Goal: Task Accomplishment & Management: Manage account settings

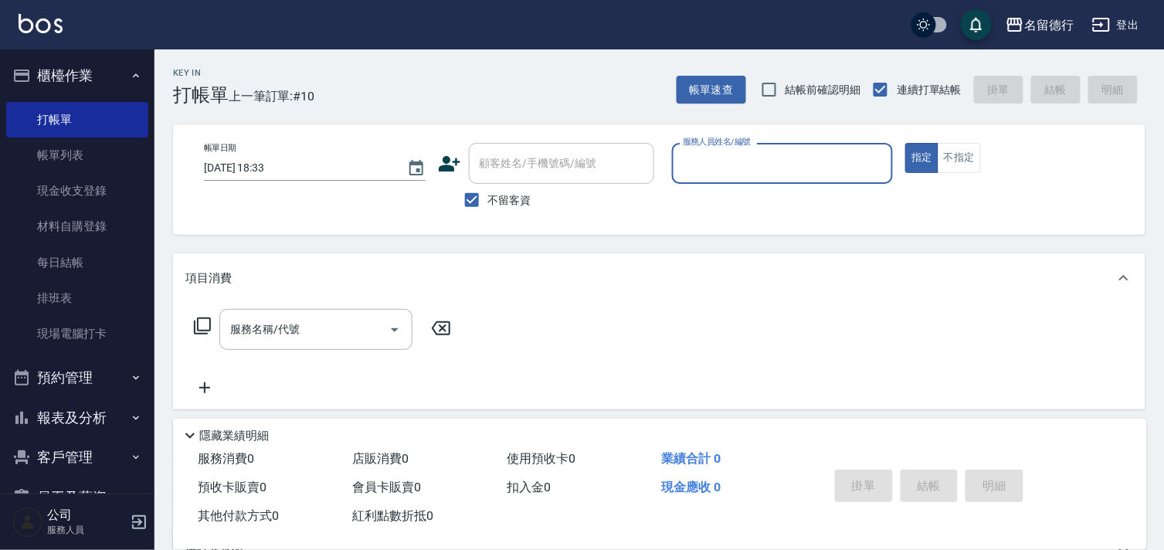
click at [476, 205] on input "不留客資" at bounding box center [472, 200] width 32 height 32
checkbox input "false"
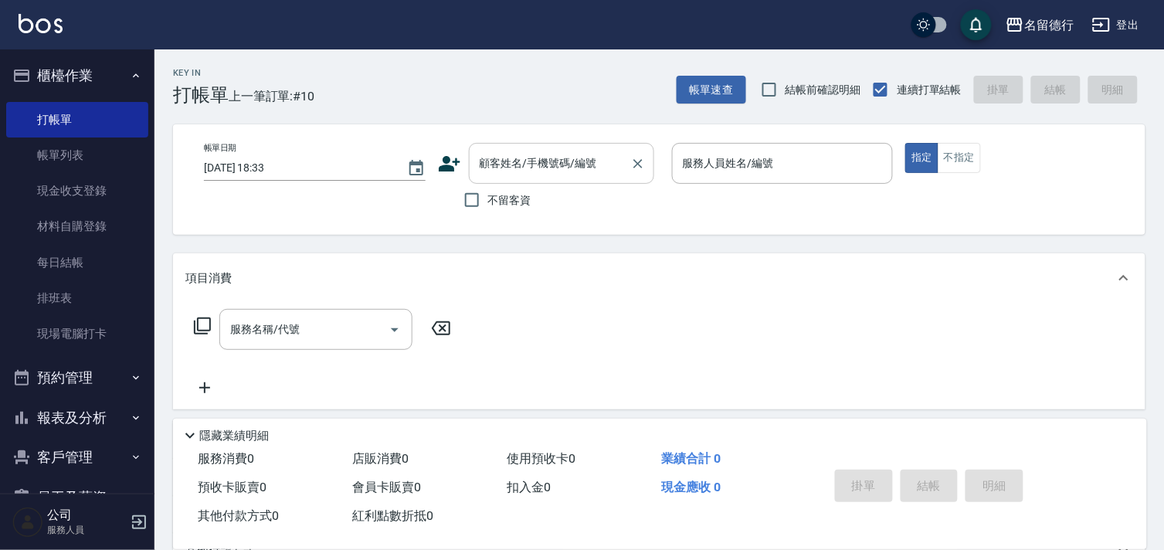
click at [518, 168] on div "顧客姓名/手機號碼/編號 顧客姓名/手機號碼/編號" at bounding box center [561, 163] width 185 height 41
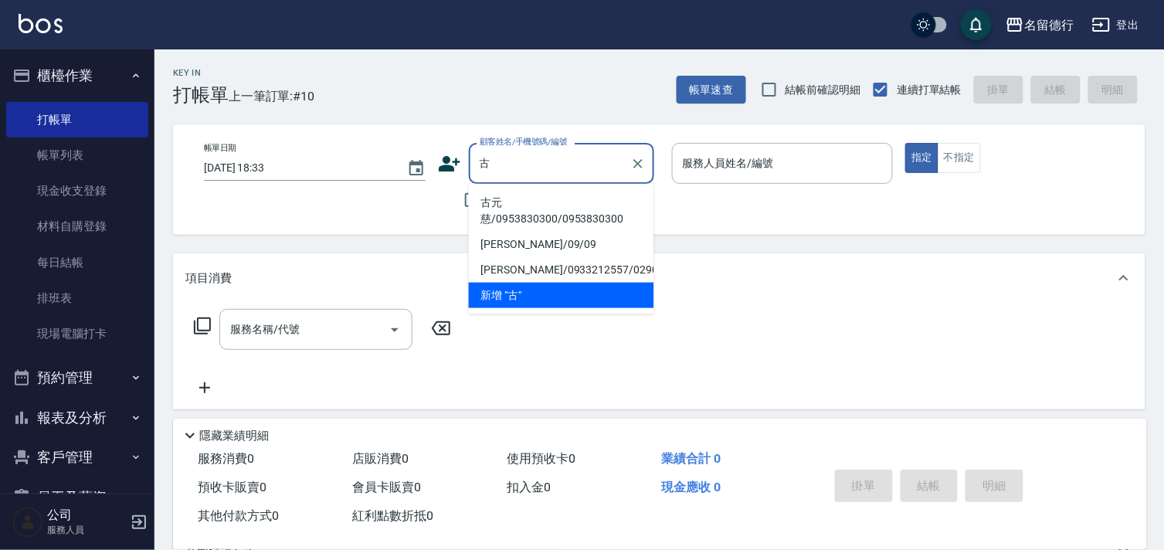
click at [528, 222] on li "古元慈/0953830300/0953830300" at bounding box center [561, 211] width 185 height 42
type input "古元慈/0953830300/0953830300"
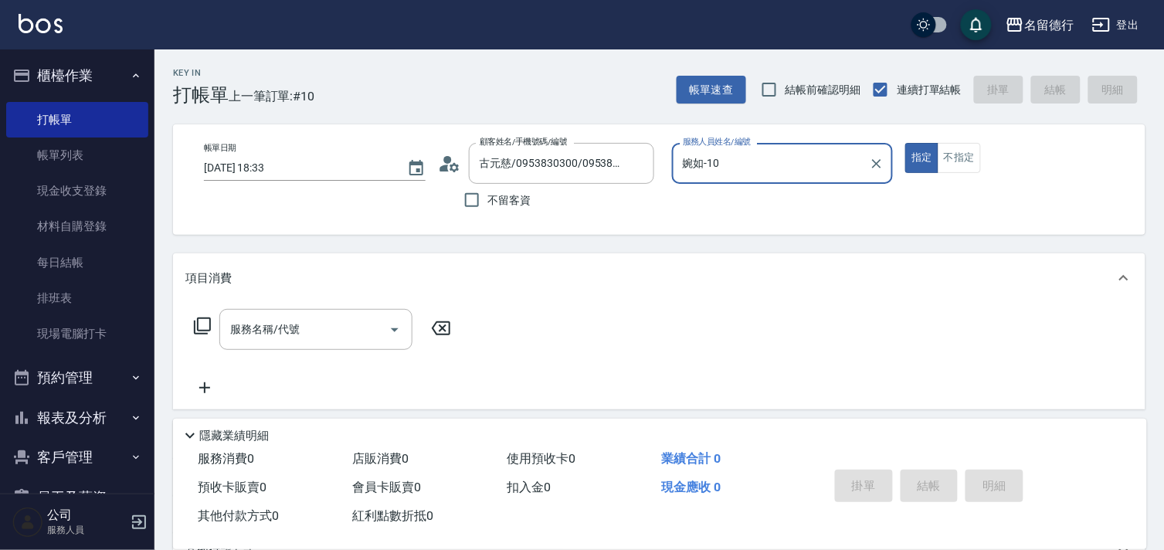
type input "婉如-10"
click at [298, 327] on div "服務名稱/代號 服務名稱/代號" at bounding box center [315, 329] width 193 height 41
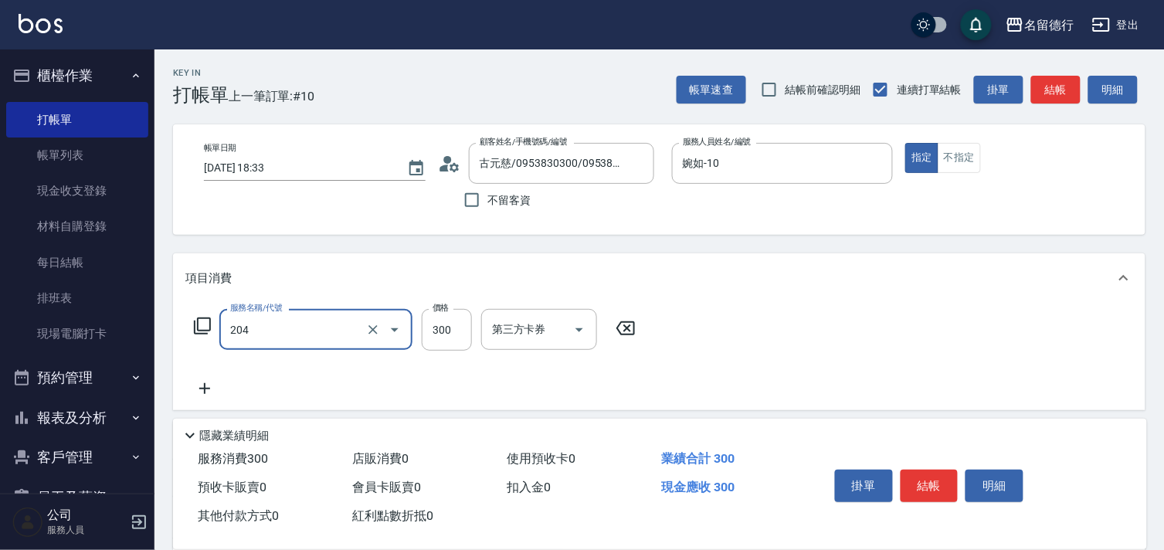
type input "洗髮(204)"
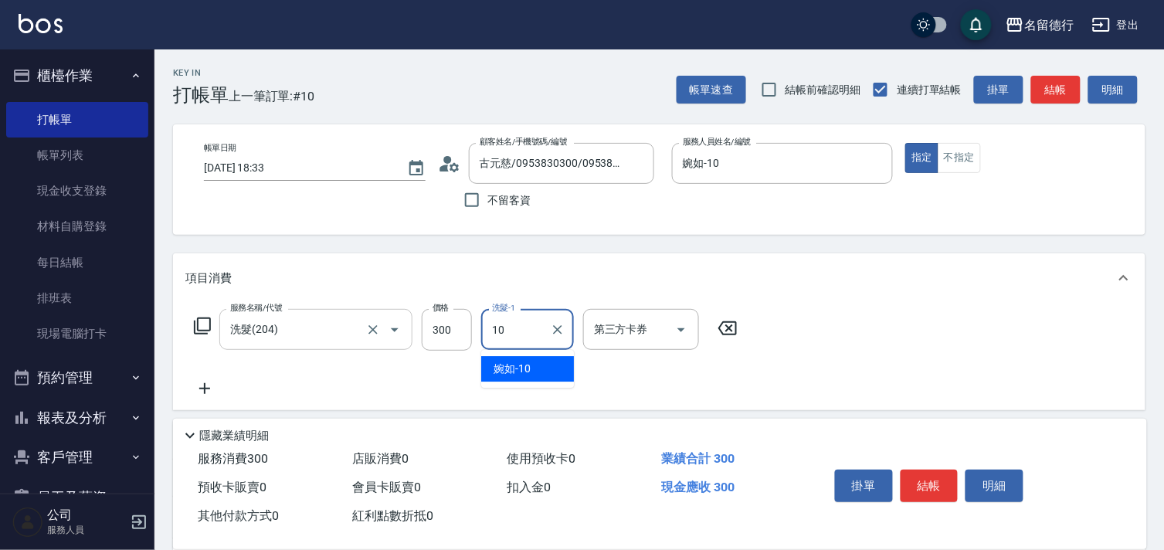
type input "婉如-10"
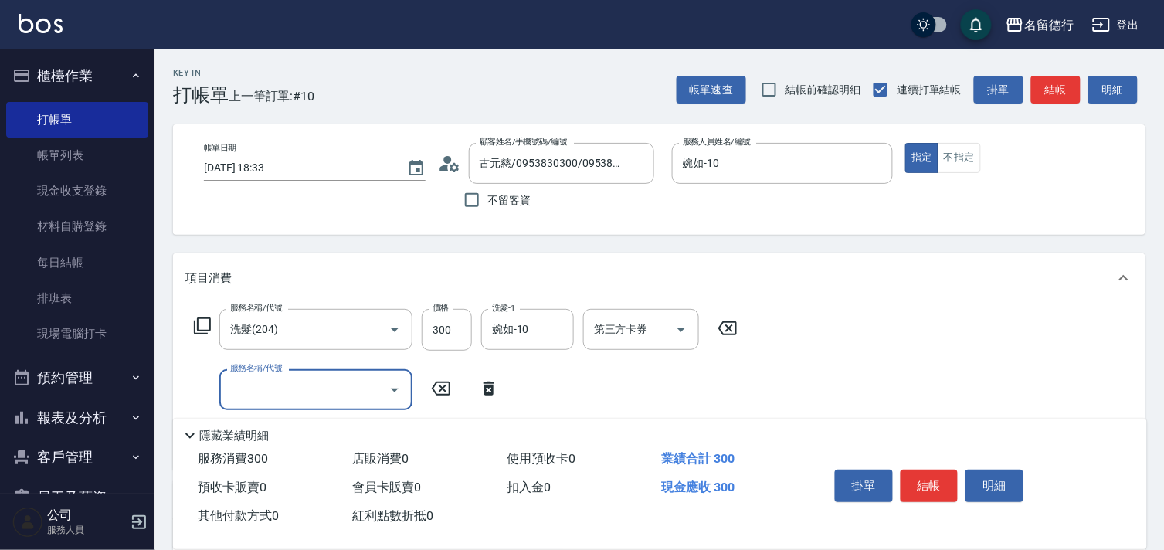
scroll to position [268, 0]
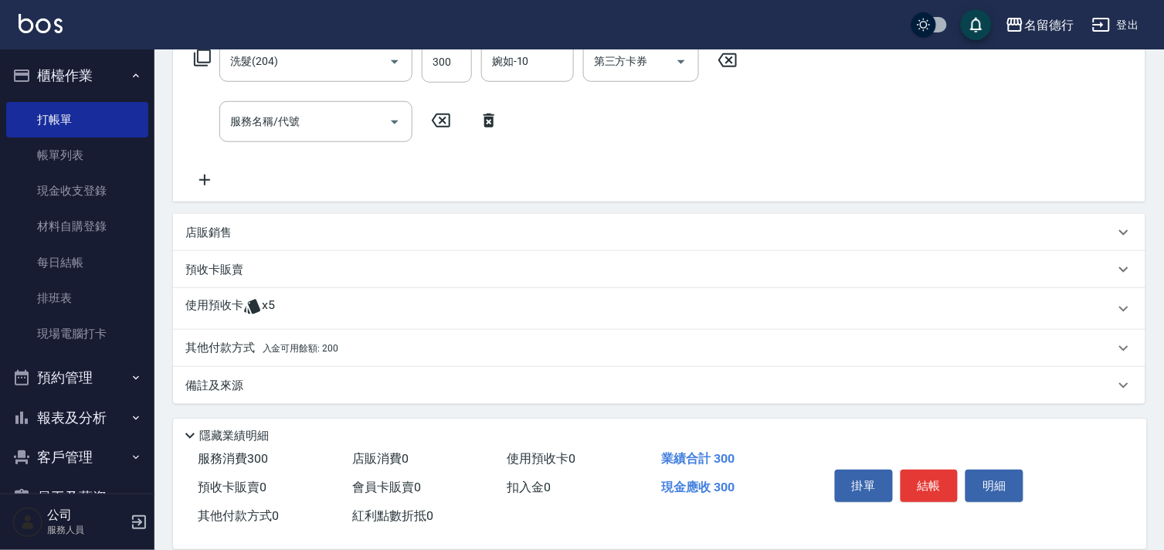
click at [253, 345] on p "其他付款方式 入金可用餘額: 200" at bounding box center [261, 348] width 153 height 17
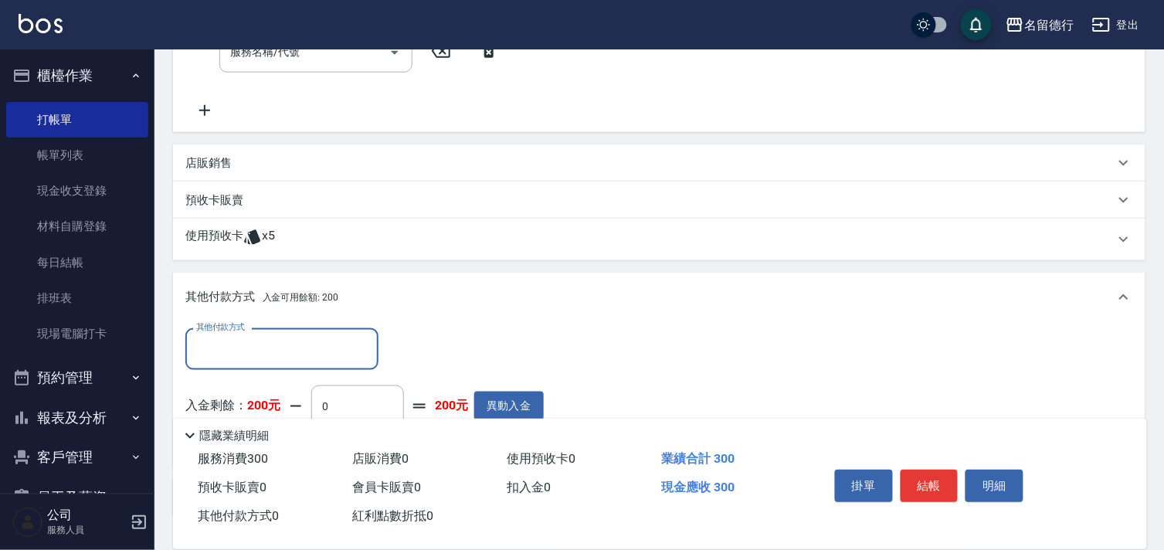
scroll to position [450, 0]
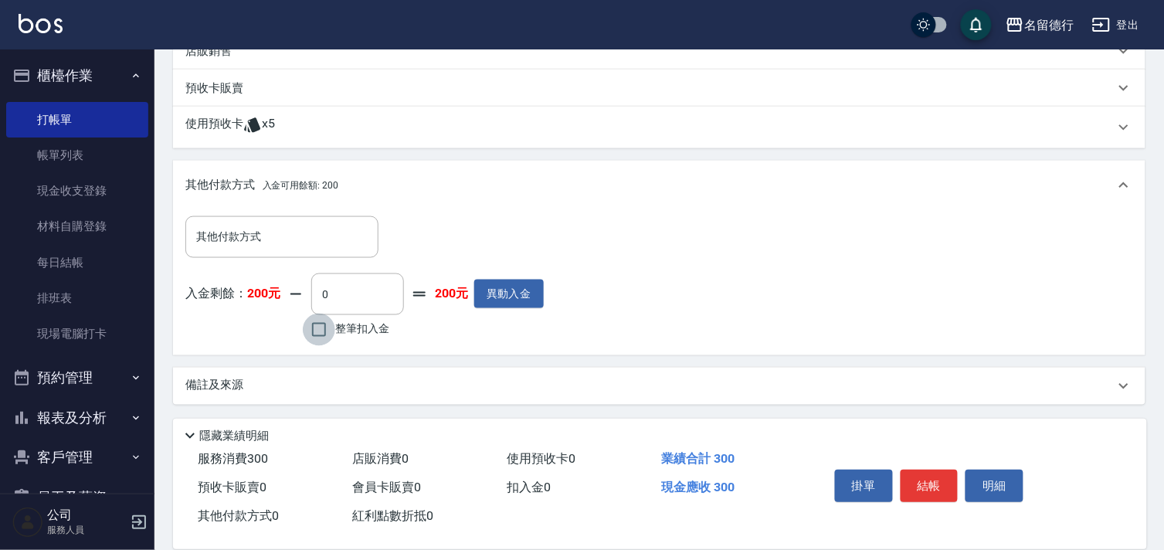
click at [322, 332] on input "整筆扣入金" at bounding box center [319, 330] width 32 height 32
checkbox input "true"
type input "200"
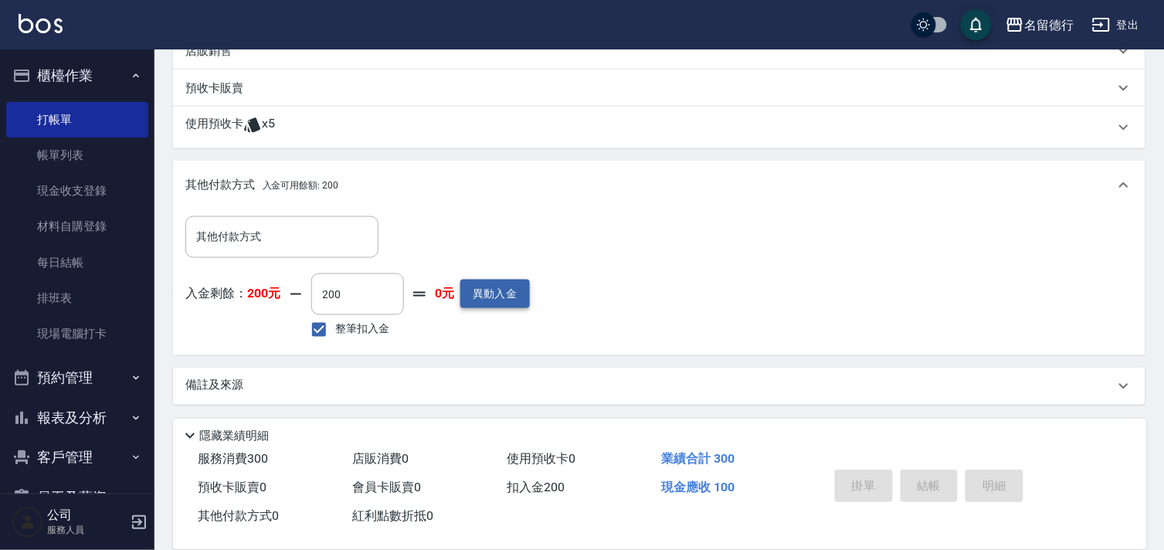
type input "2025/09/16 19:14"
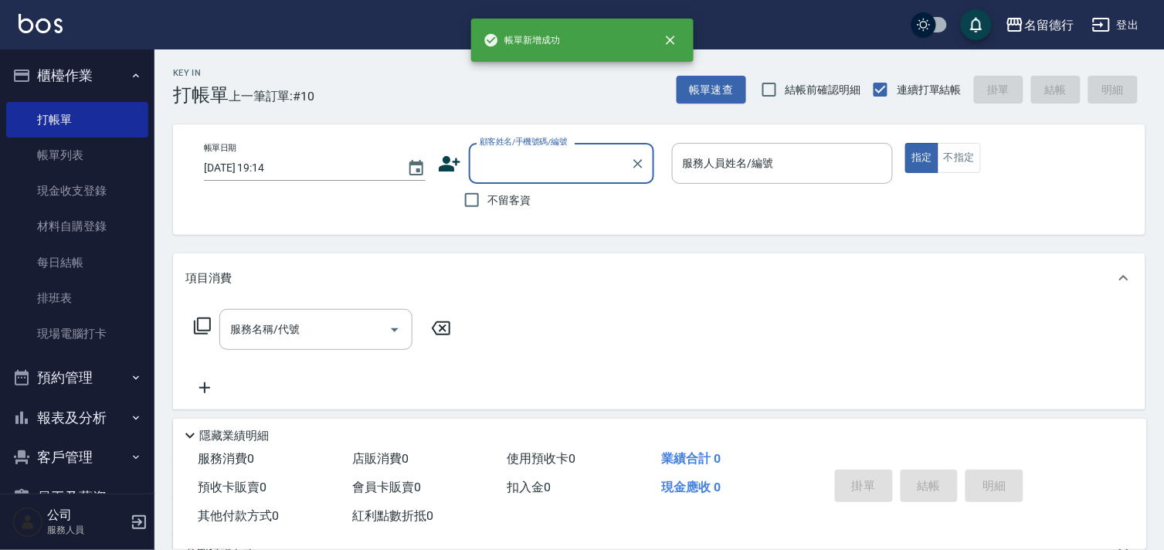
scroll to position [0, 0]
click at [471, 199] on input "不留客資" at bounding box center [472, 200] width 32 height 32
checkbox input "true"
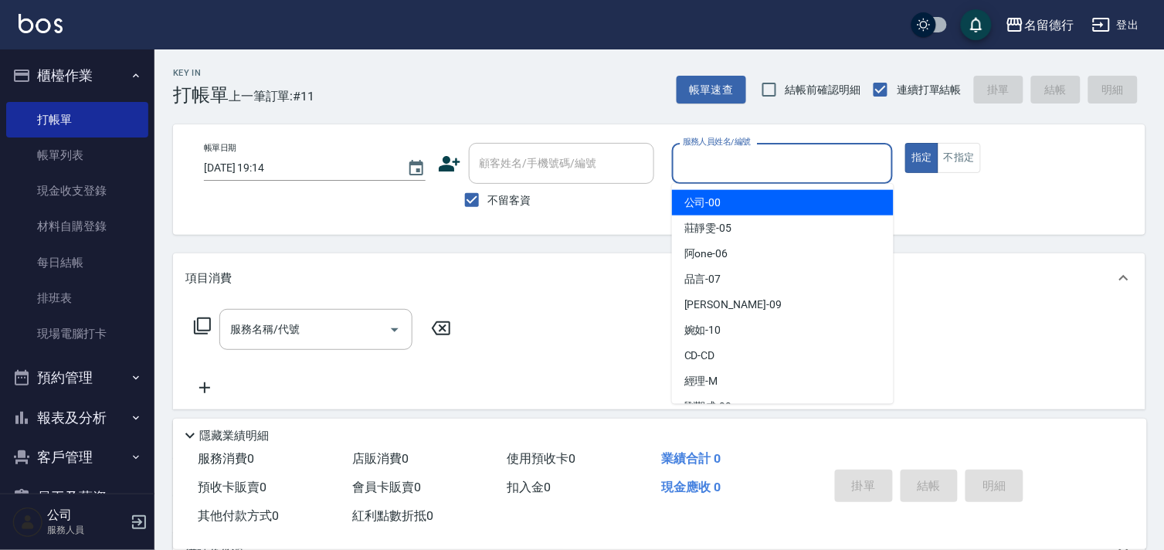
click at [691, 159] on input "服務人員姓名/編號" at bounding box center [783, 163] width 208 height 27
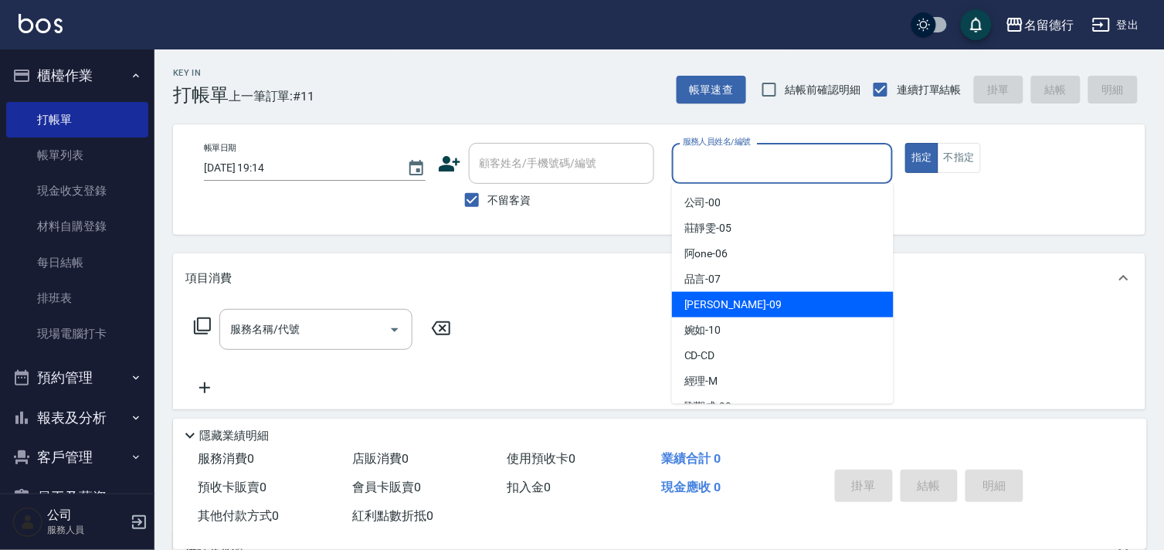
click at [708, 302] on span "TINA -09" at bounding box center [732, 305] width 97 height 16
type input "TINA-09"
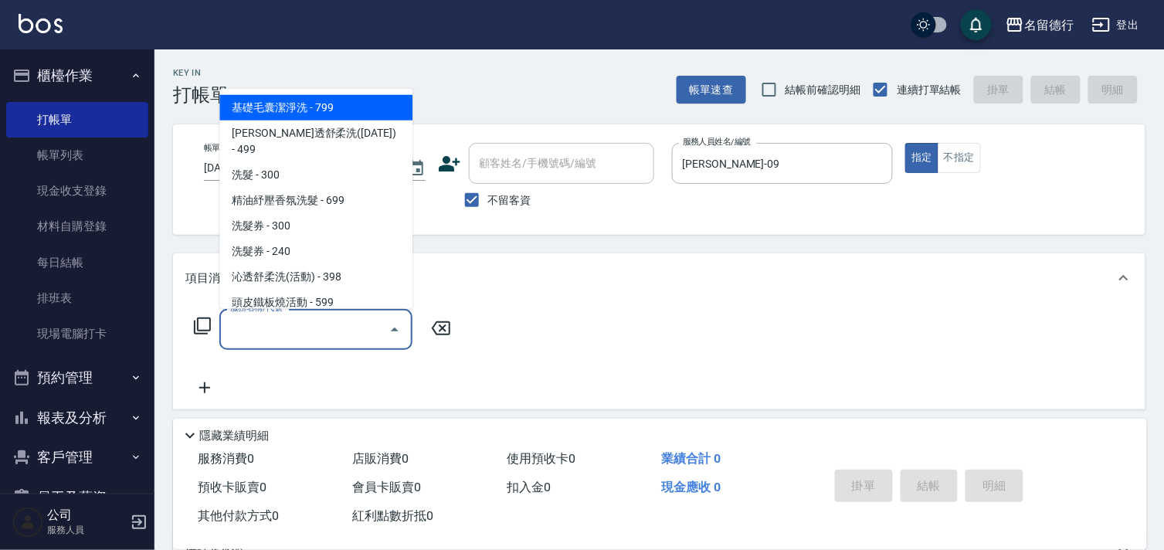
click at [304, 321] on input "服務名稱/代號" at bounding box center [304, 329] width 156 height 27
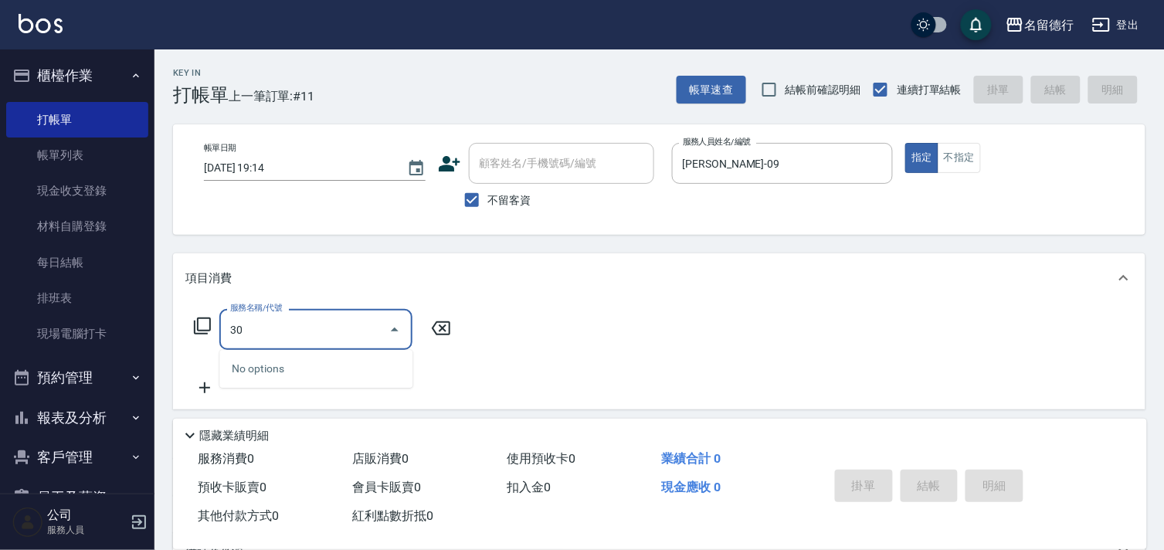
type input "3"
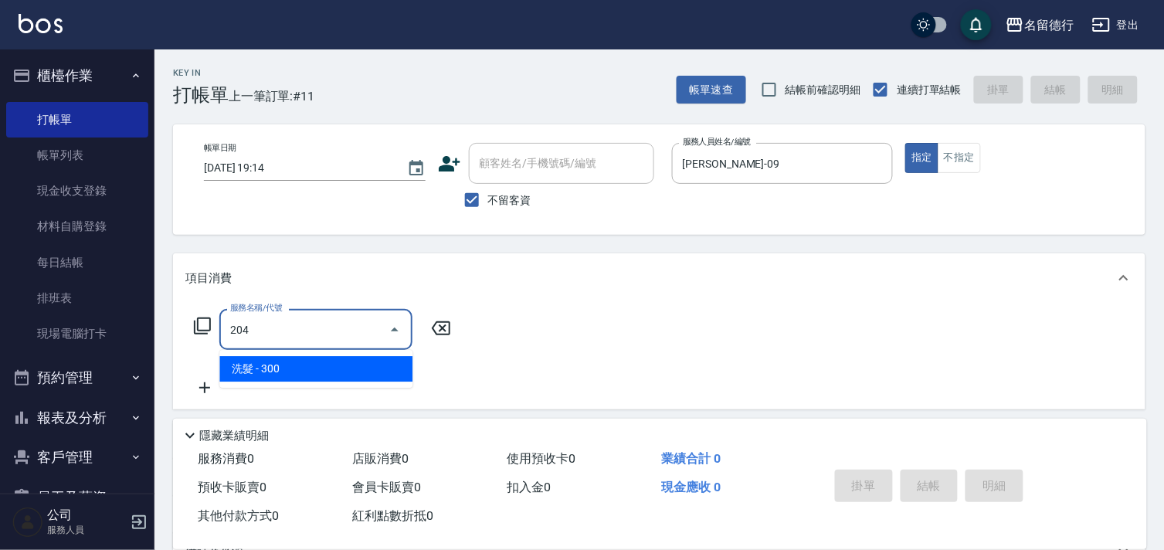
click at [294, 366] on span "洗髮 - 300" at bounding box center [315, 368] width 193 height 25
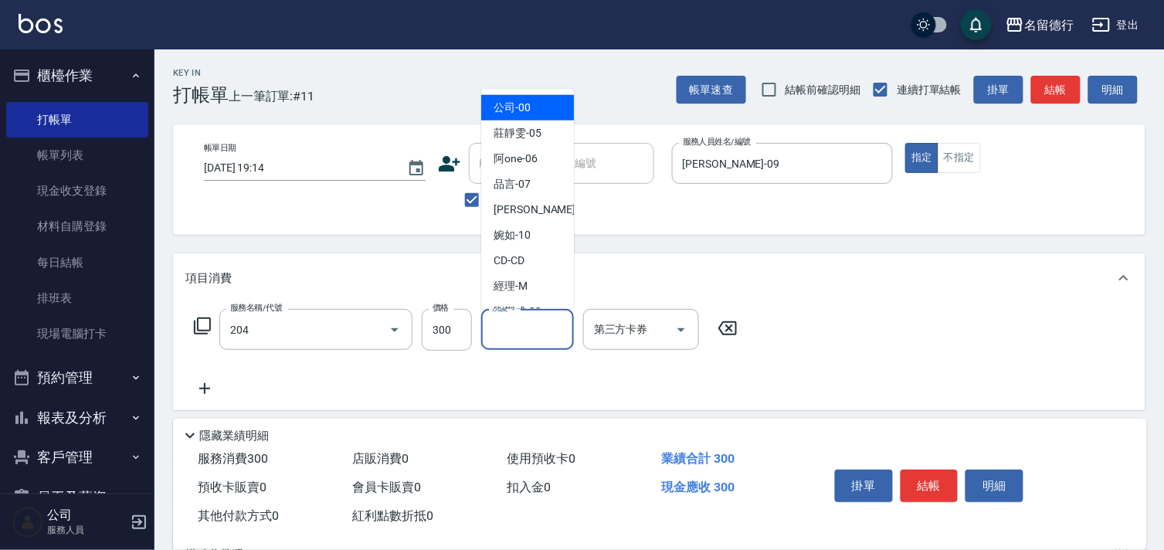
type input "洗髮(204)"
click at [514, 327] on div "洗髮-1 洗髮-1" at bounding box center [527, 329] width 93 height 41
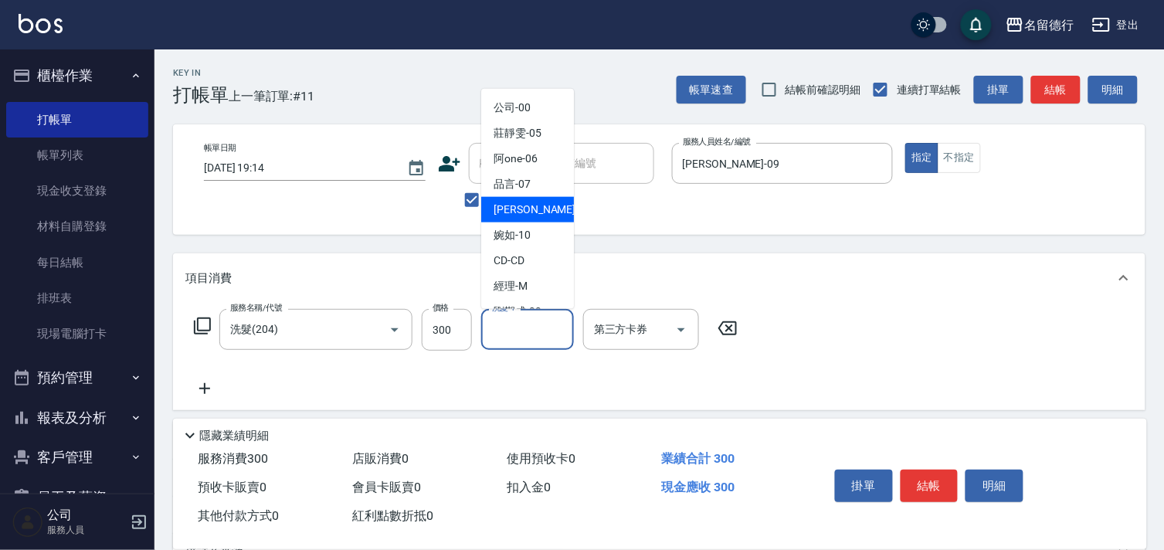
click at [529, 218] on div "TINA -09" at bounding box center [527, 209] width 93 height 25
type input "TINA-09"
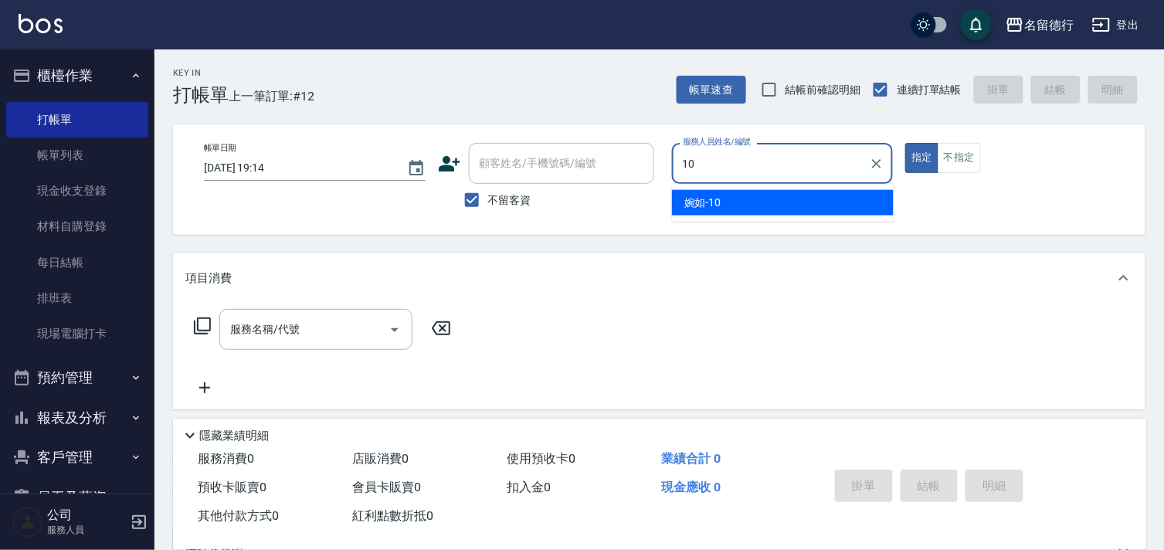
type input "婉如-10"
type button "true"
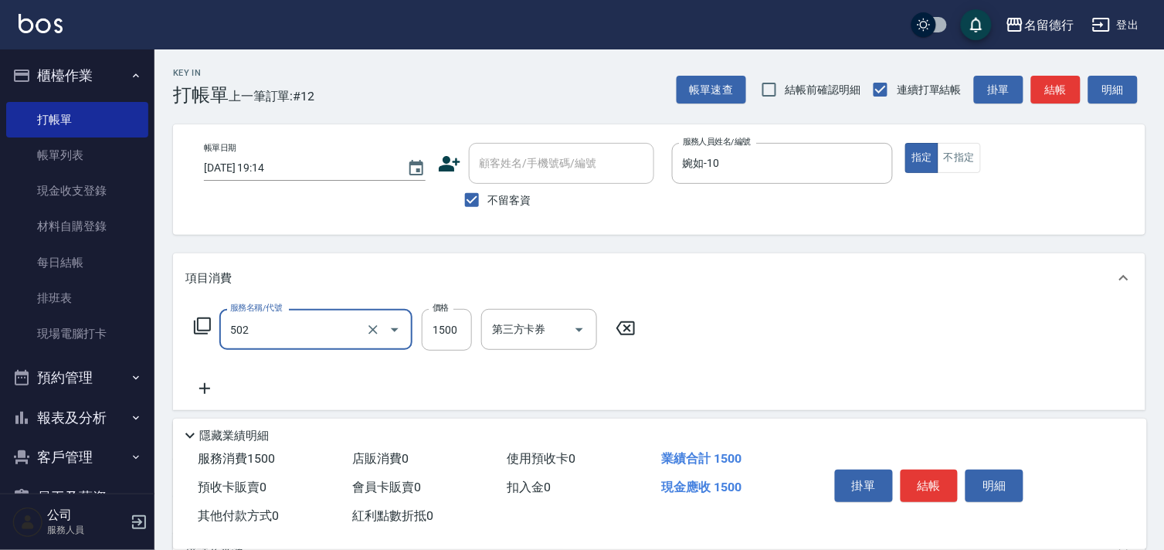
type input "染髮(502)"
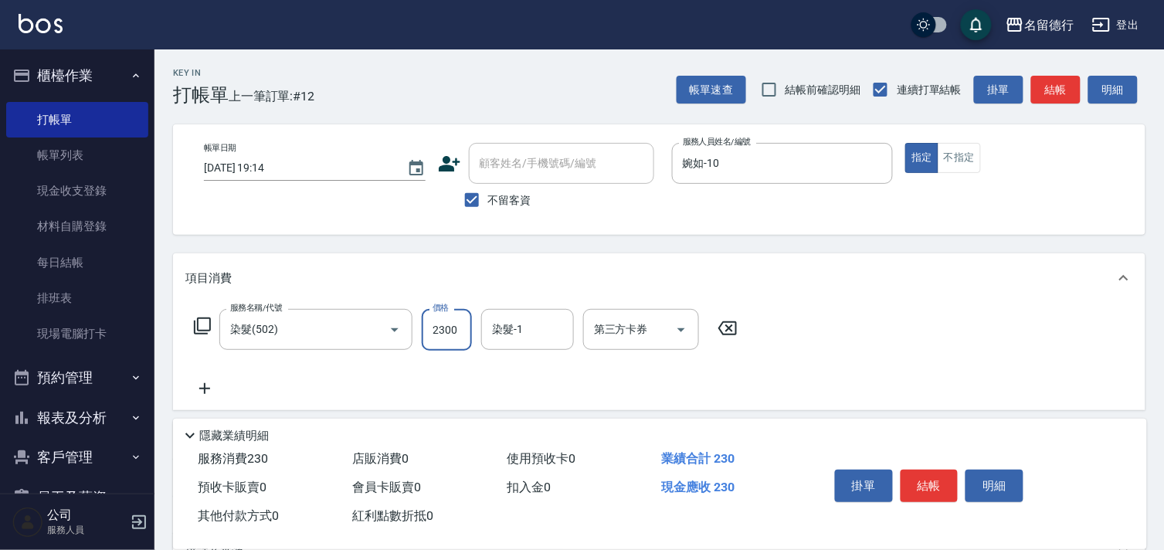
type input "2300"
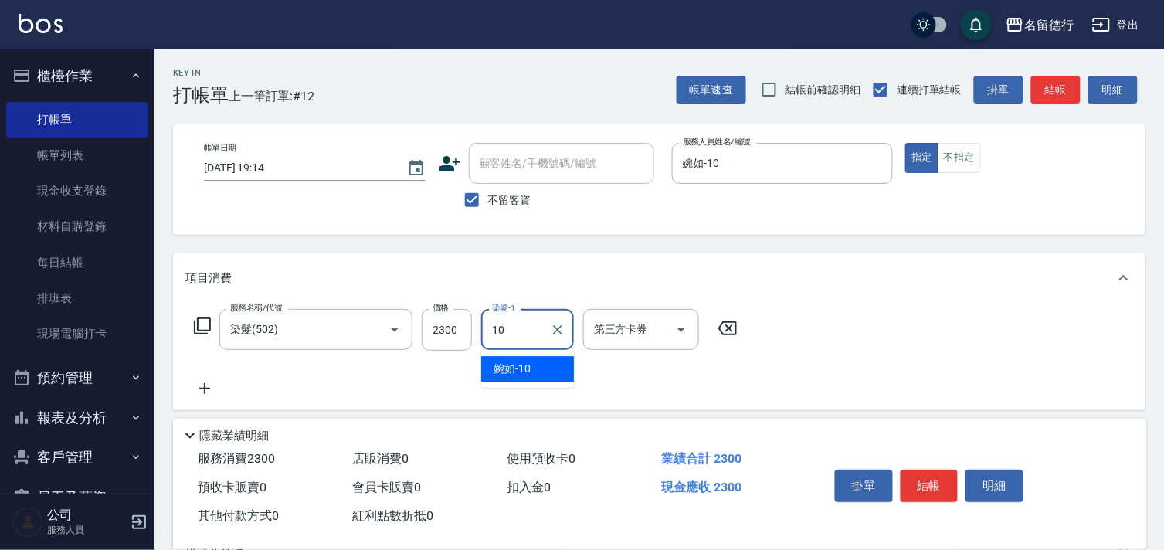
type input "婉如-10"
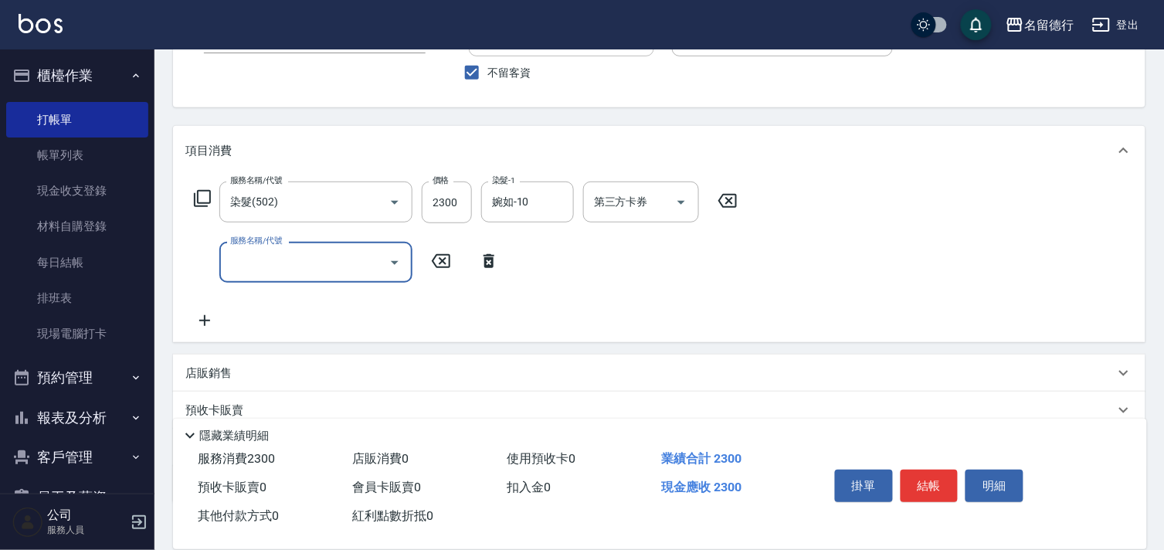
scroll to position [227, 0]
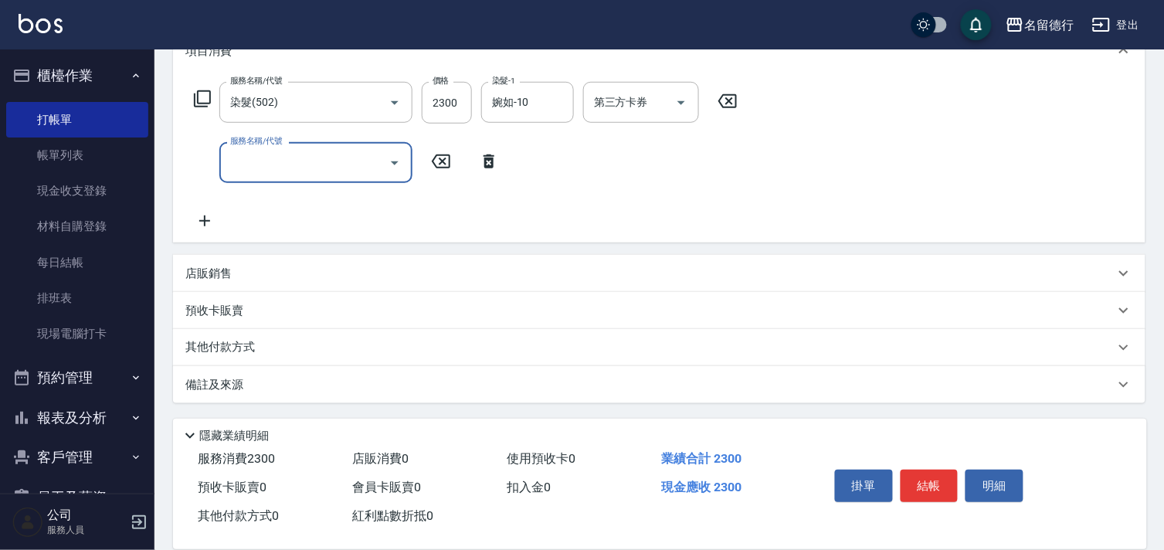
click at [229, 348] on p "其他付款方式" at bounding box center [223, 347] width 77 height 17
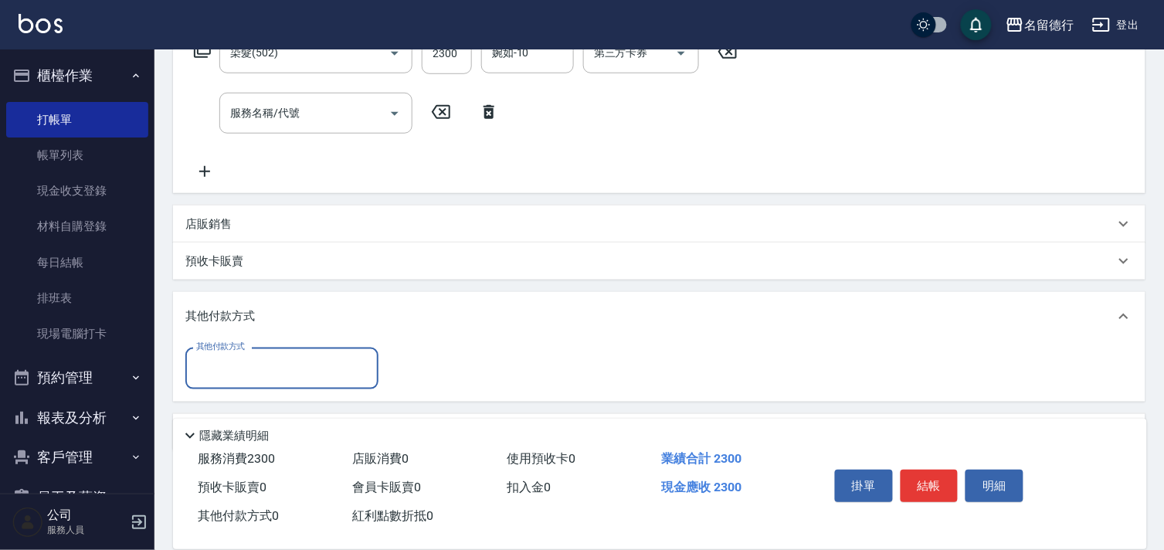
scroll to position [323, 0]
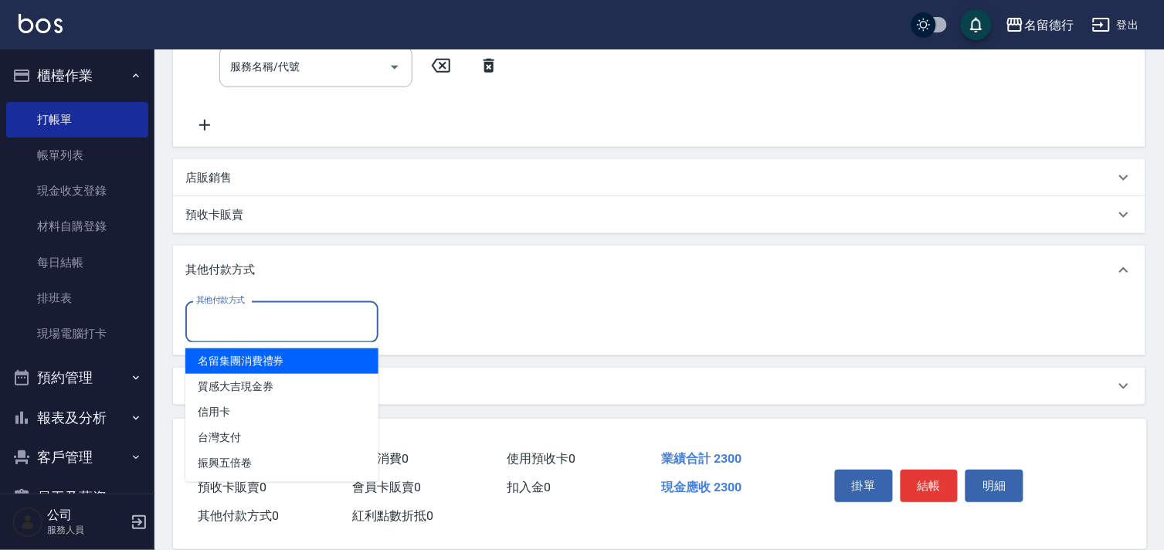
click at [229, 317] on input "其他付款方式" at bounding box center [281, 321] width 179 height 27
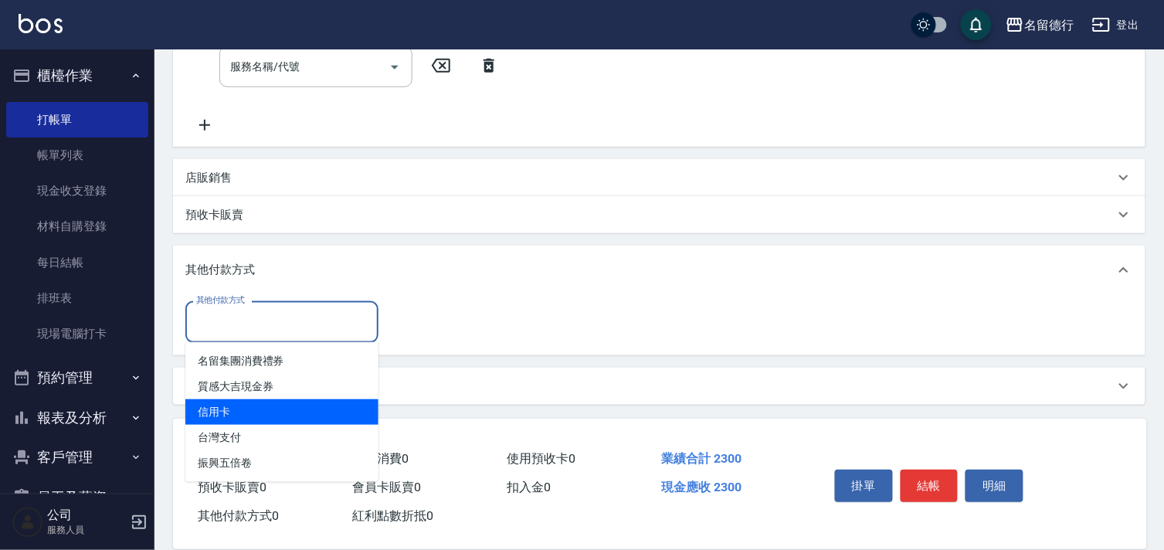
drag, startPoint x: 237, startPoint y: 406, endPoint x: 266, endPoint y: 411, distance: 29.7
click at [237, 407] on span "信用卡" at bounding box center [281, 411] width 193 height 25
type input "信用卡"
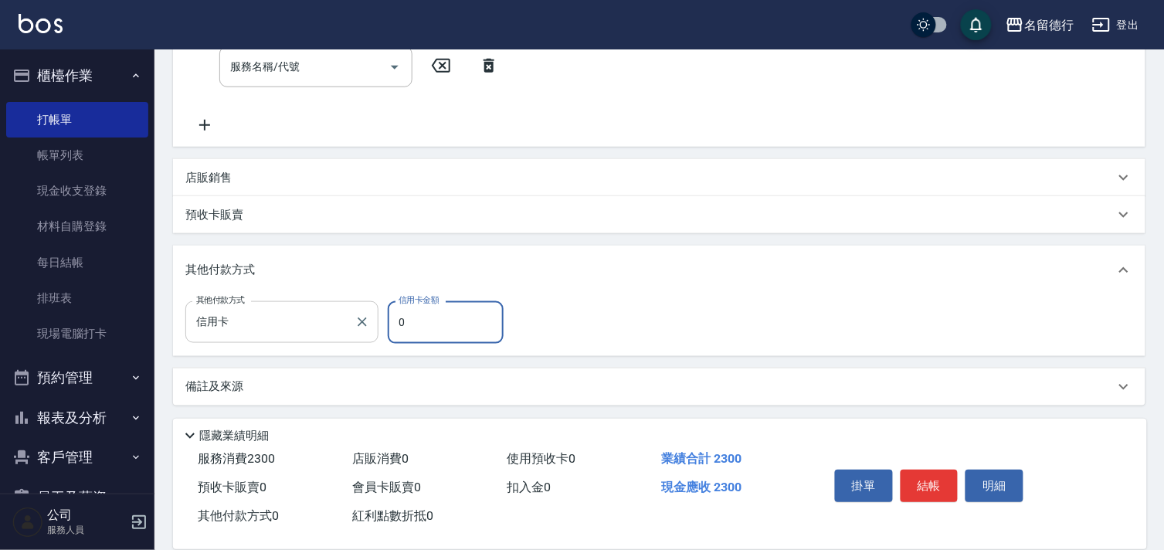
drag, startPoint x: 427, startPoint y: 321, endPoint x: 323, endPoint y: 326, distance: 104.4
click at [323, 326] on div "其他付款方式 信用卡 其他付款方式 信用卡金額 0 信用卡金額" at bounding box center [348, 322] width 327 height 42
type input "2300"
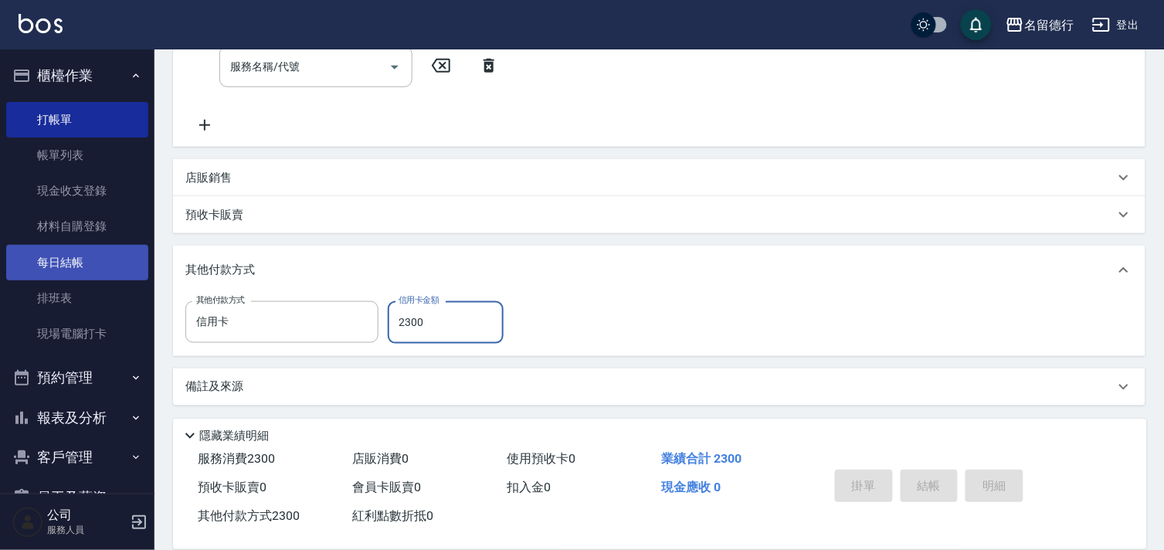
type input "2025/09/16 19:15"
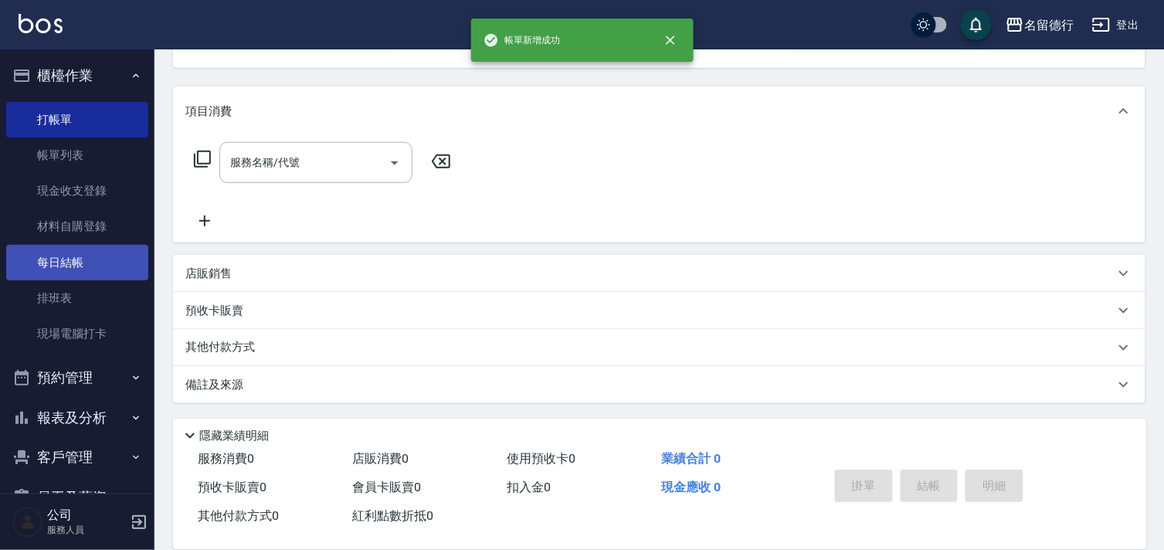
scroll to position [0, 0]
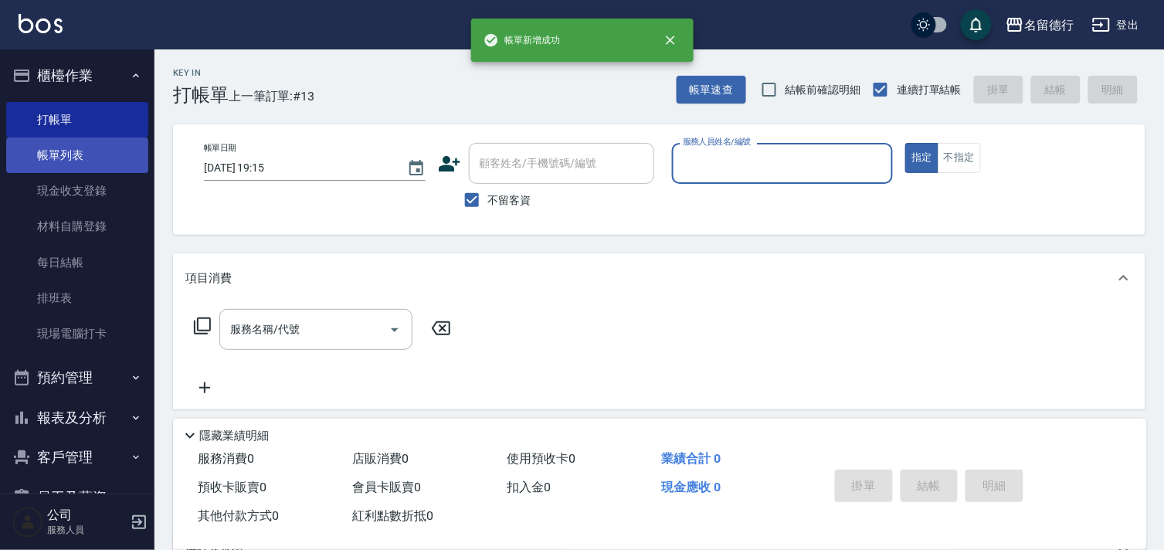
click at [63, 154] on link "帳單列表" at bounding box center [77, 155] width 142 height 36
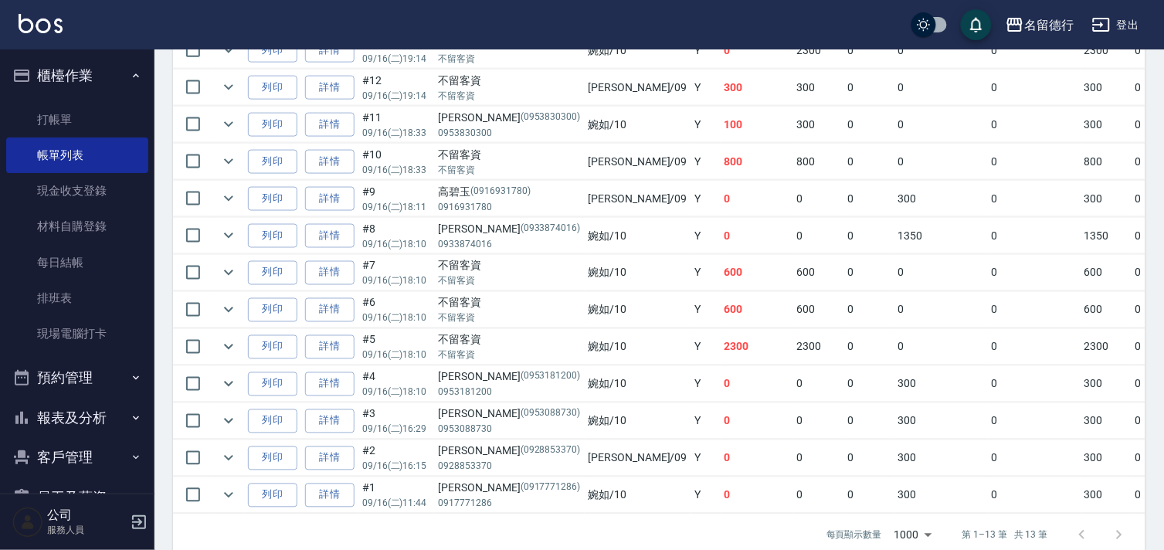
scroll to position [514, 0]
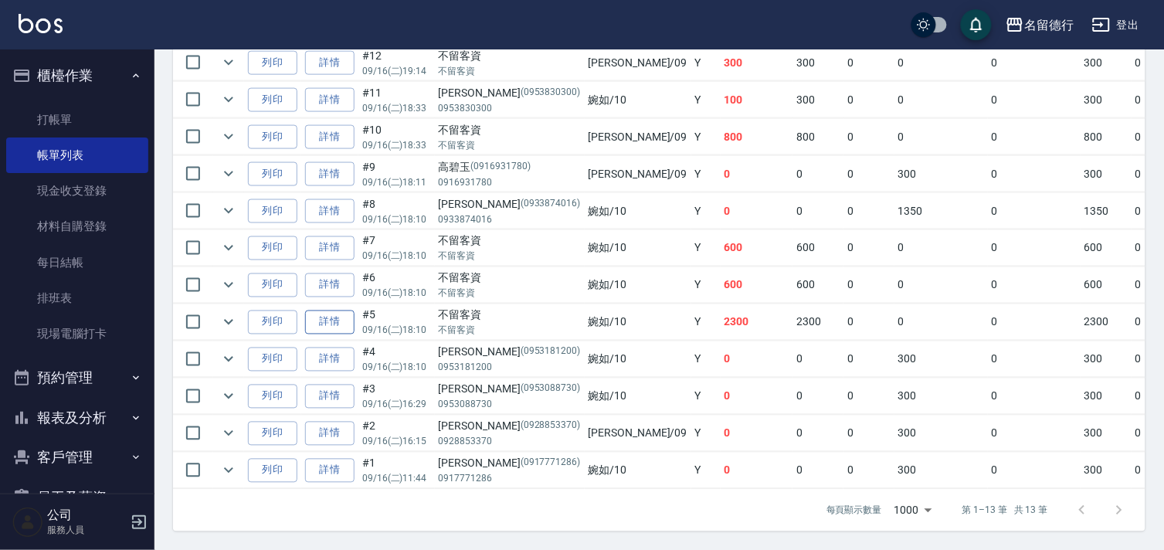
click at [334, 314] on link "詳情" at bounding box center [329, 323] width 49 height 24
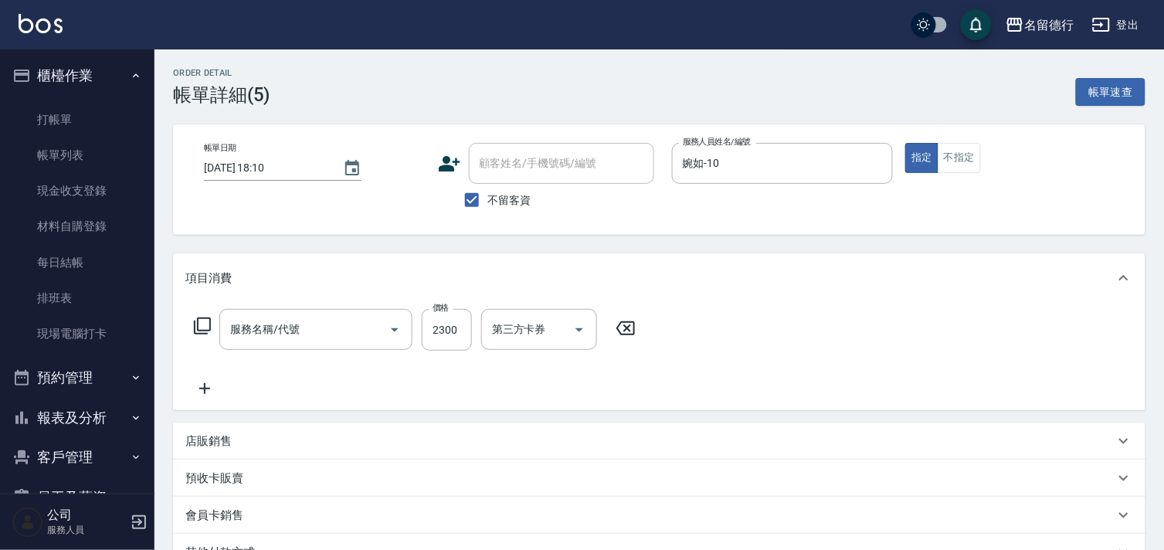
type input "2025/09/16 18:10"
checkbox input "true"
type input "婉如-10"
type input "染髮(502)"
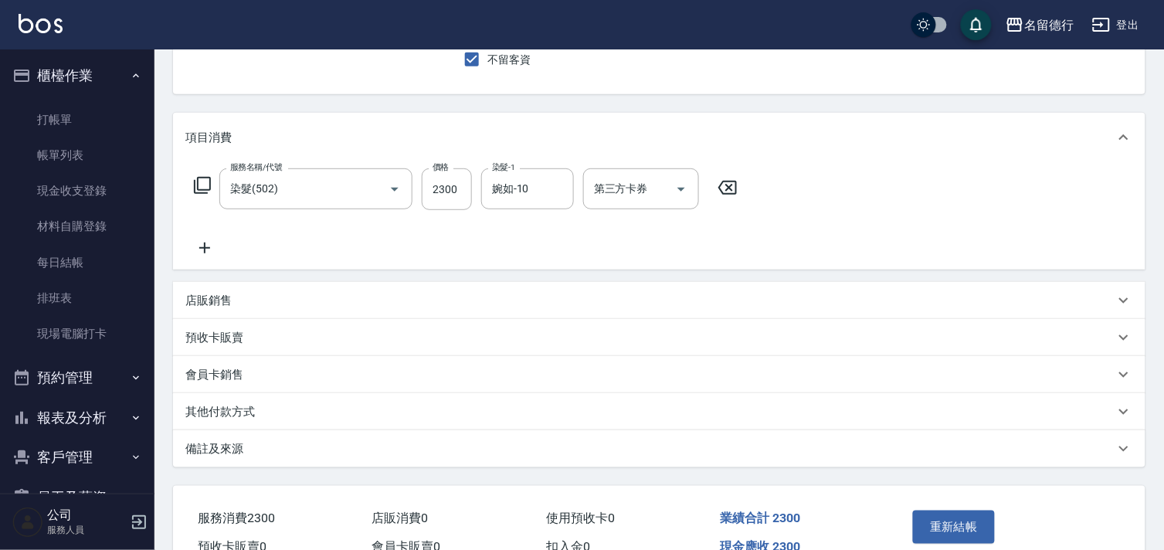
scroll to position [222, 0]
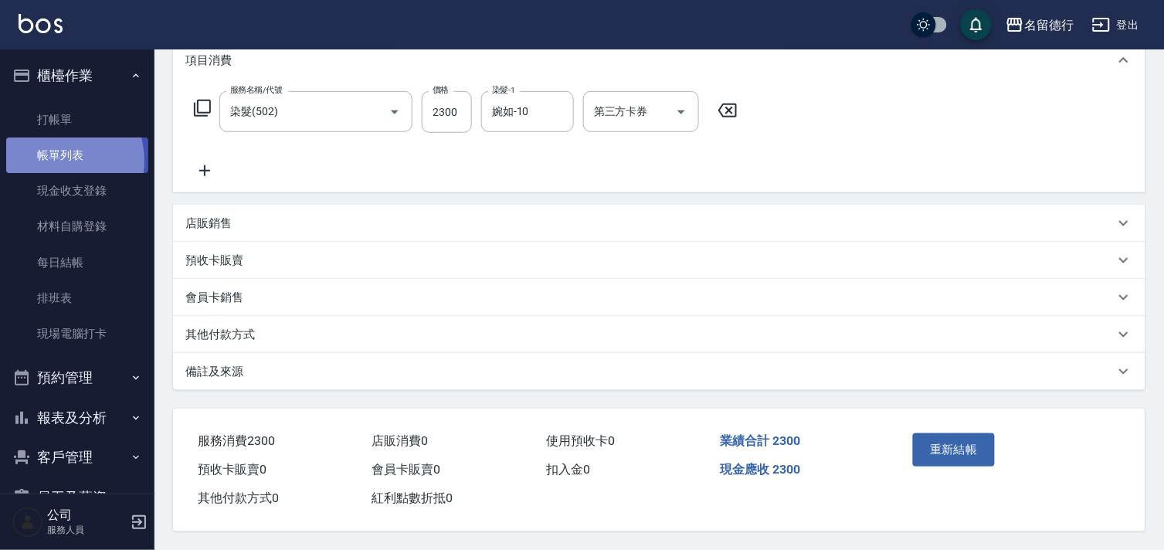
click at [55, 161] on link "帳單列表" at bounding box center [77, 155] width 142 height 36
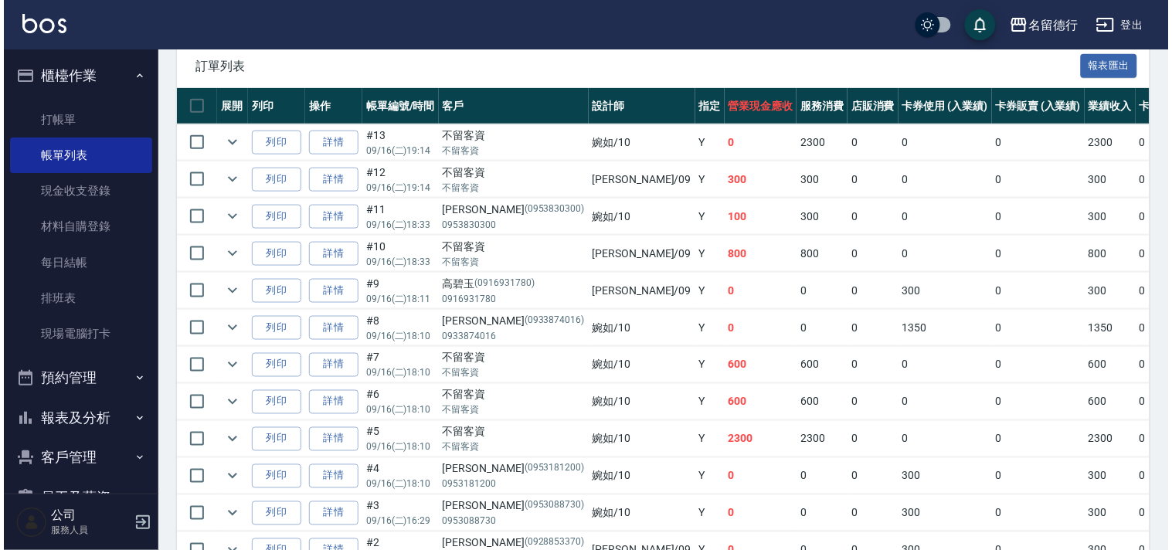
scroll to position [521, 0]
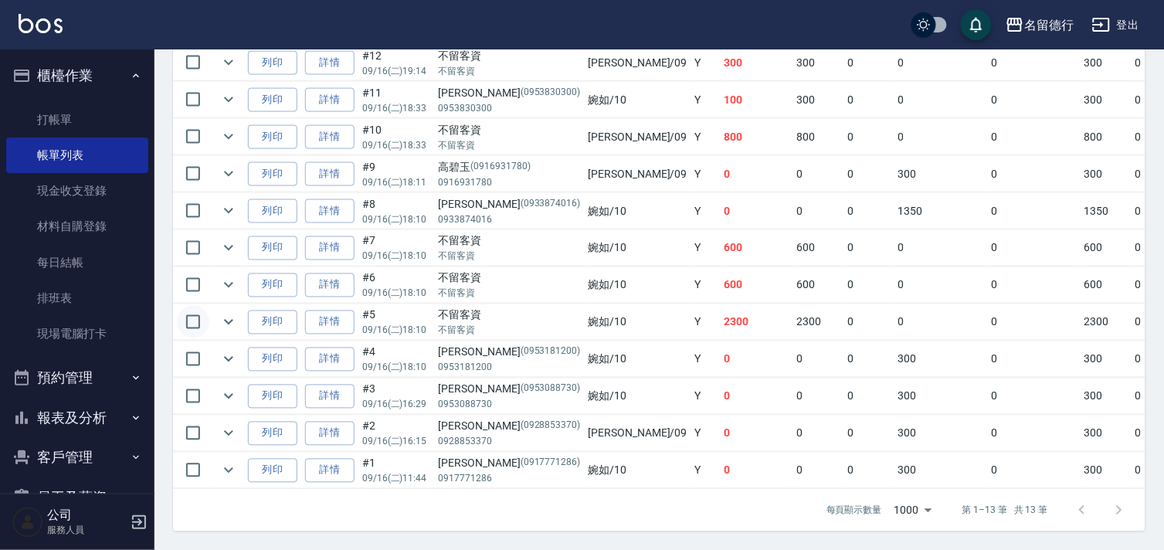
click at [199, 309] on input "checkbox" at bounding box center [193, 322] width 32 height 32
checkbox input "true"
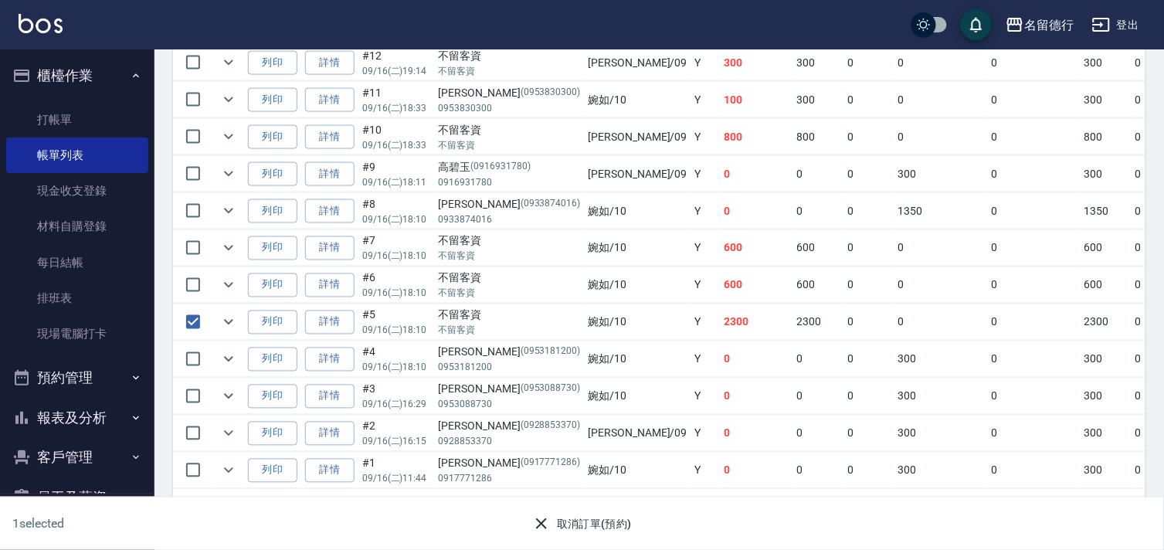
click at [541, 525] on icon "button" at bounding box center [541, 523] width 19 height 19
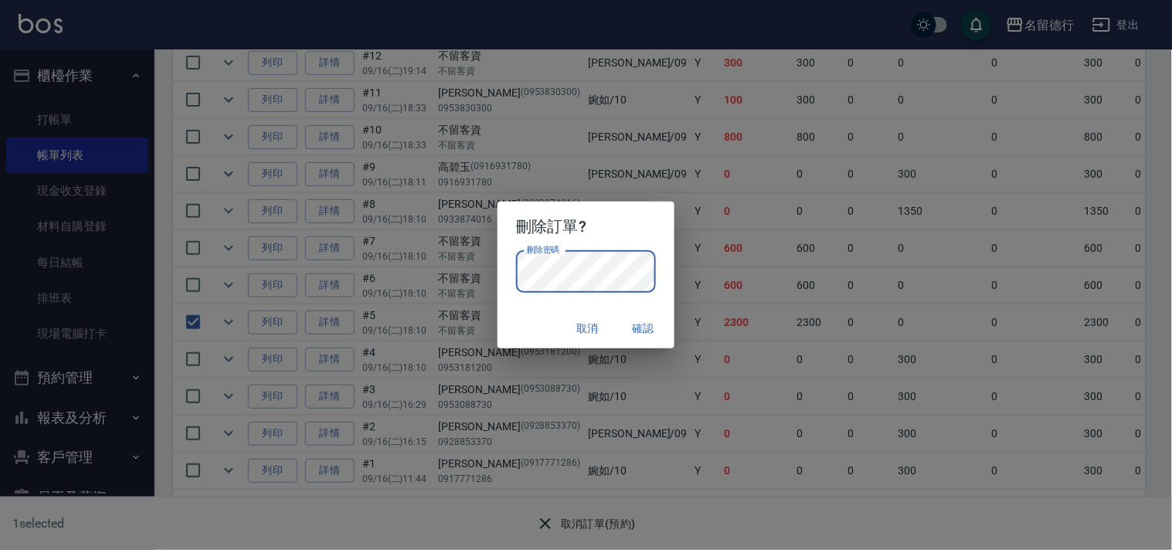
click at [647, 325] on button "確認" at bounding box center [643, 328] width 49 height 29
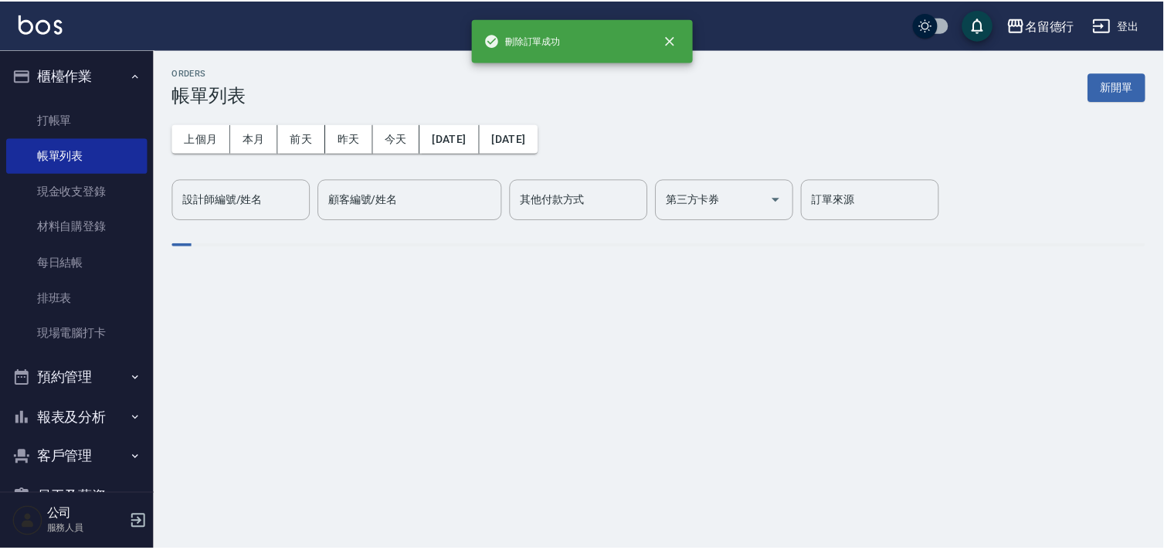
scroll to position [0, 0]
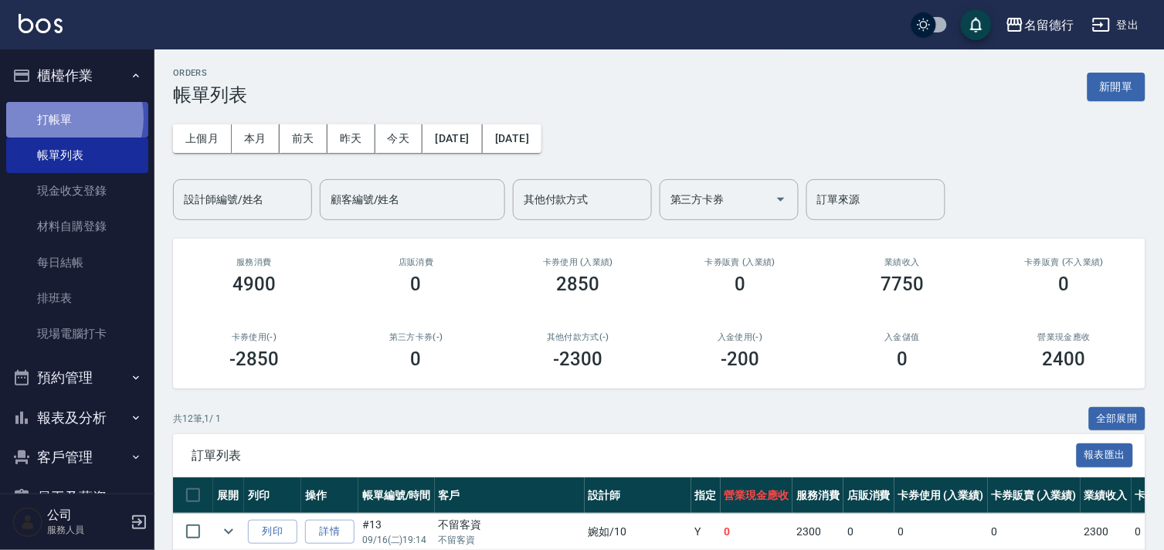
click at [60, 117] on link "打帳單" at bounding box center [77, 120] width 142 height 36
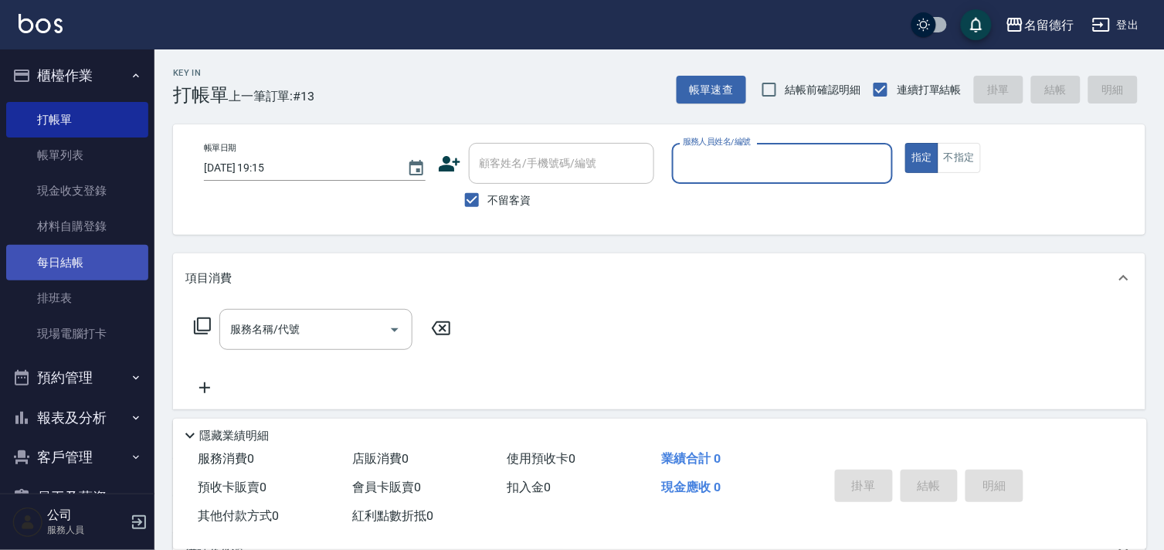
click at [57, 257] on link "每日結帳" at bounding box center [77, 263] width 142 height 36
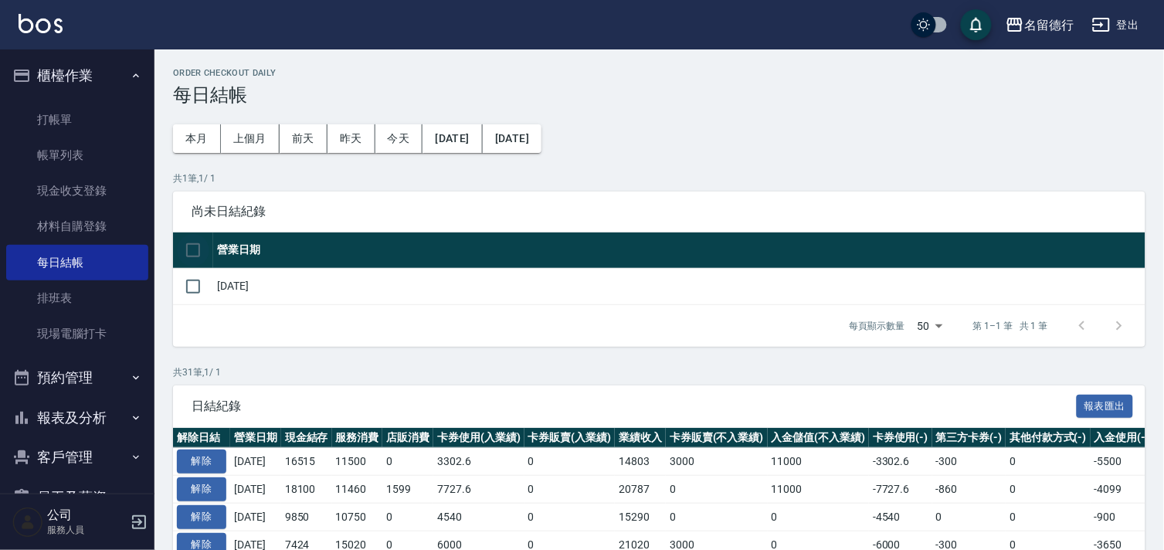
click at [193, 256] on input "checkbox" at bounding box center [193, 250] width 32 height 32
checkbox input "true"
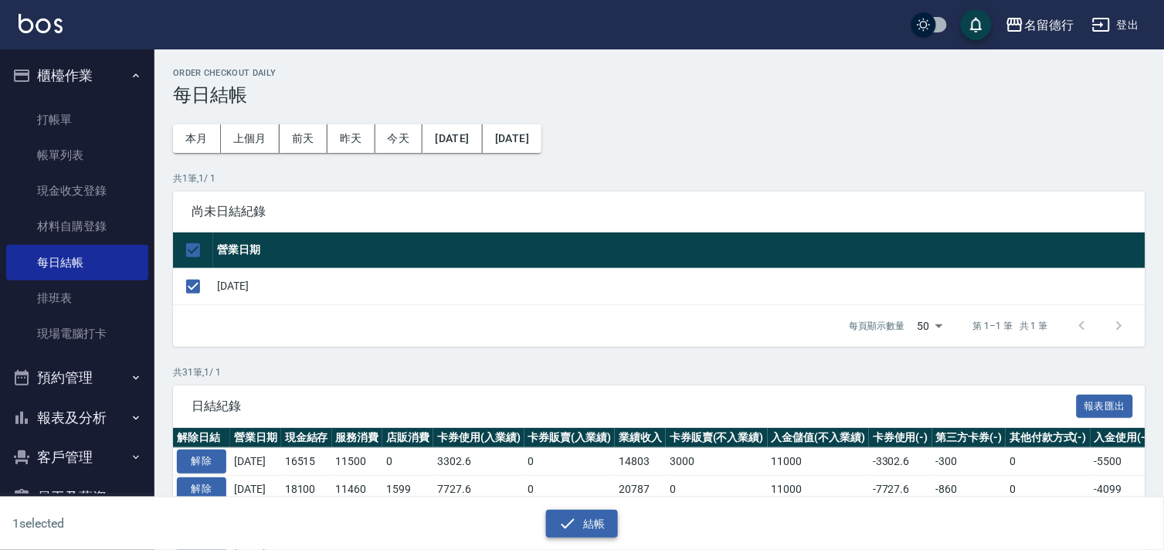
click at [583, 524] on button "結帳" at bounding box center [582, 524] width 72 height 29
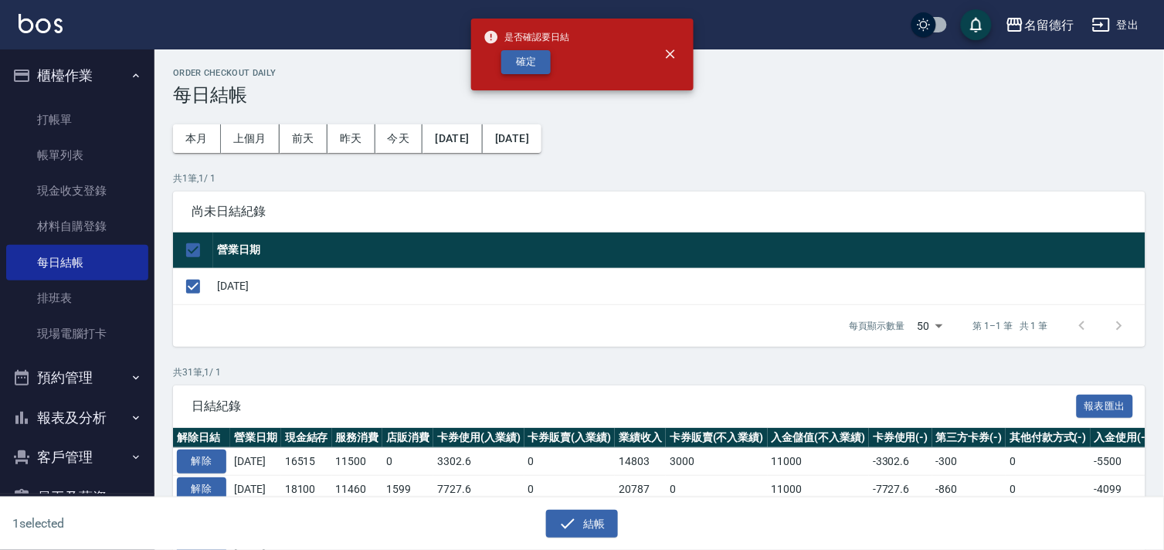
click at [518, 63] on button "確定" at bounding box center [525, 62] width 49 height 24
checkbox input "false"
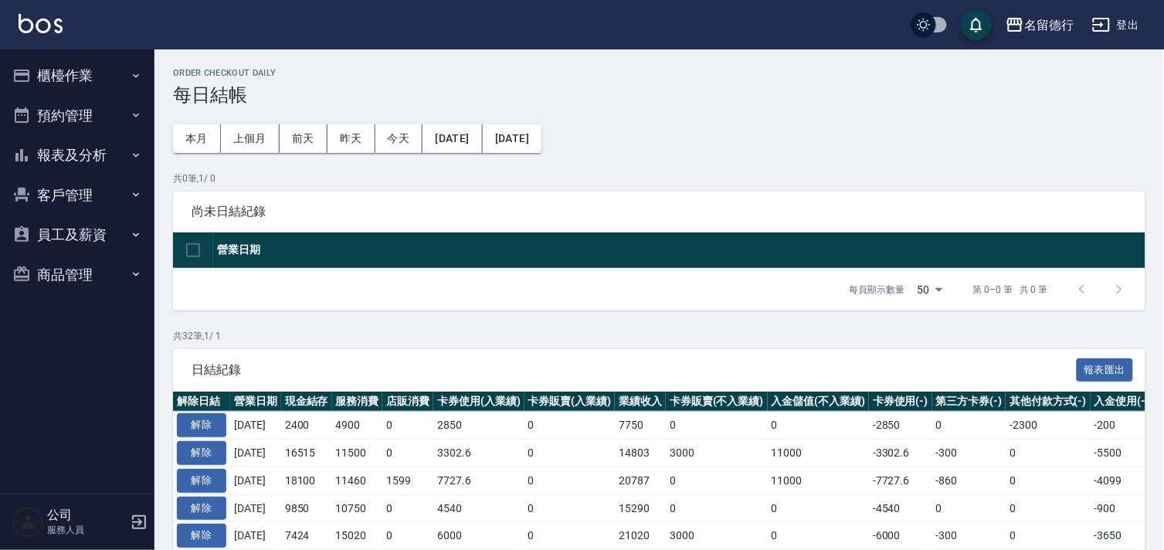
click at [72, 151] on button "報表及分析" at bounding box center [77, 155] width 142 height 40
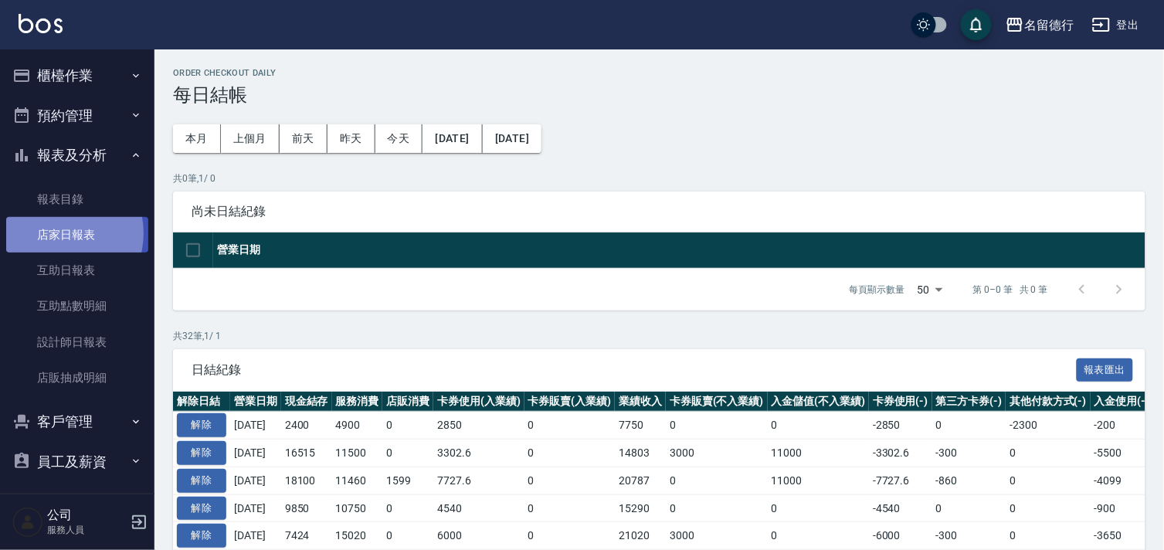
click at [56, 233] on link "店家日報表" at bounding box center [77, 235] width 142 height 36
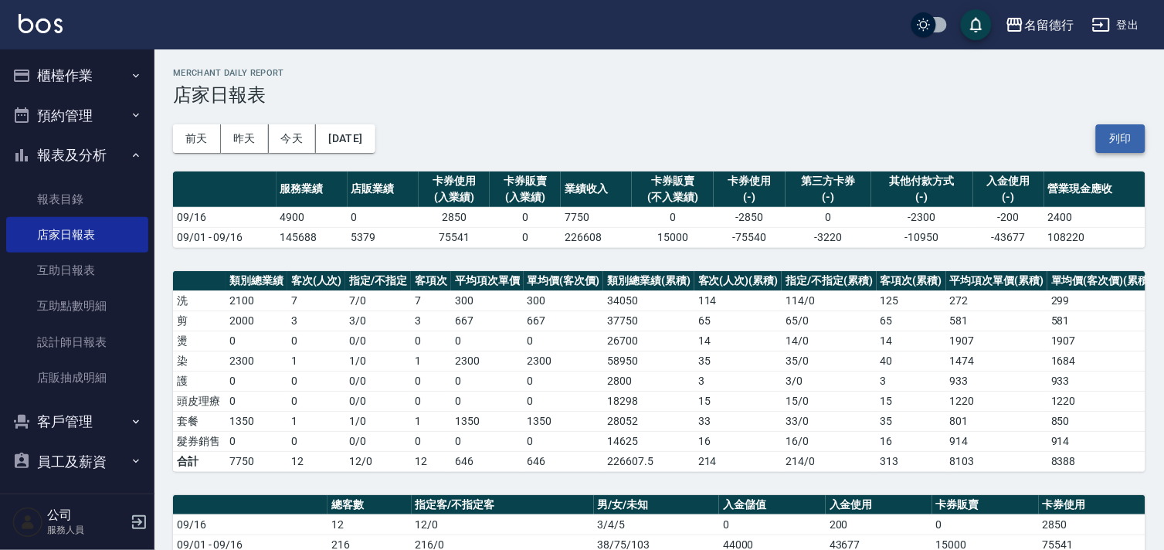
click at [1131, 137] on button "列印" at bounding box center [1120, 138] width 49 height 29
click at [43, 341] on link "設計師日報表" at bounding box center [77, 342] width 142 height 36
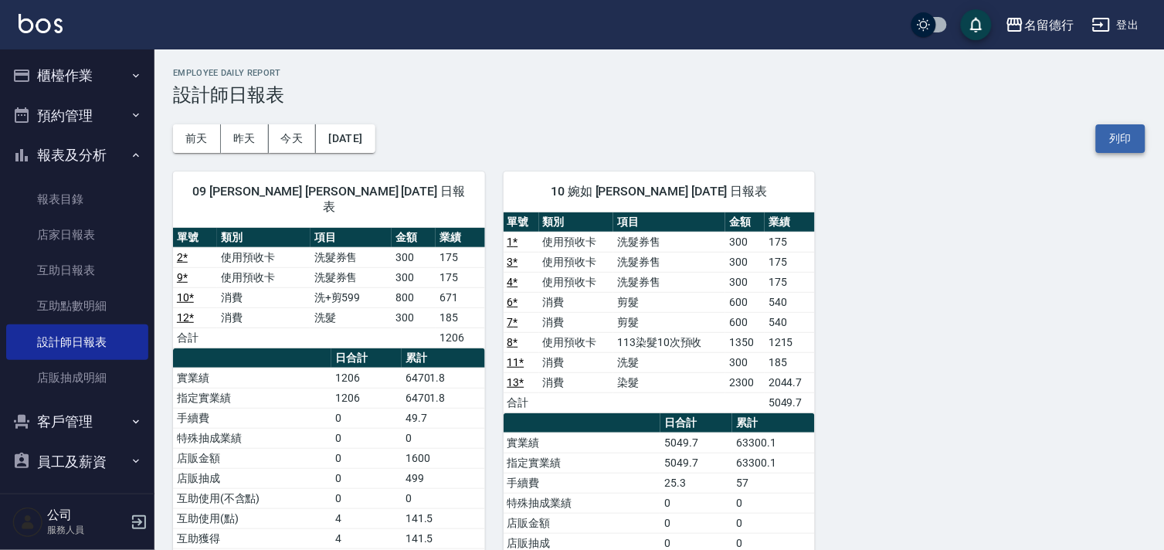
click at [1125, 144] on button "列印" at bounding box center [1120, 138] width 49 height 29
click at [64, 73] on button "櫃檯作業" at bounding box center [77, 76] width 142 height 40
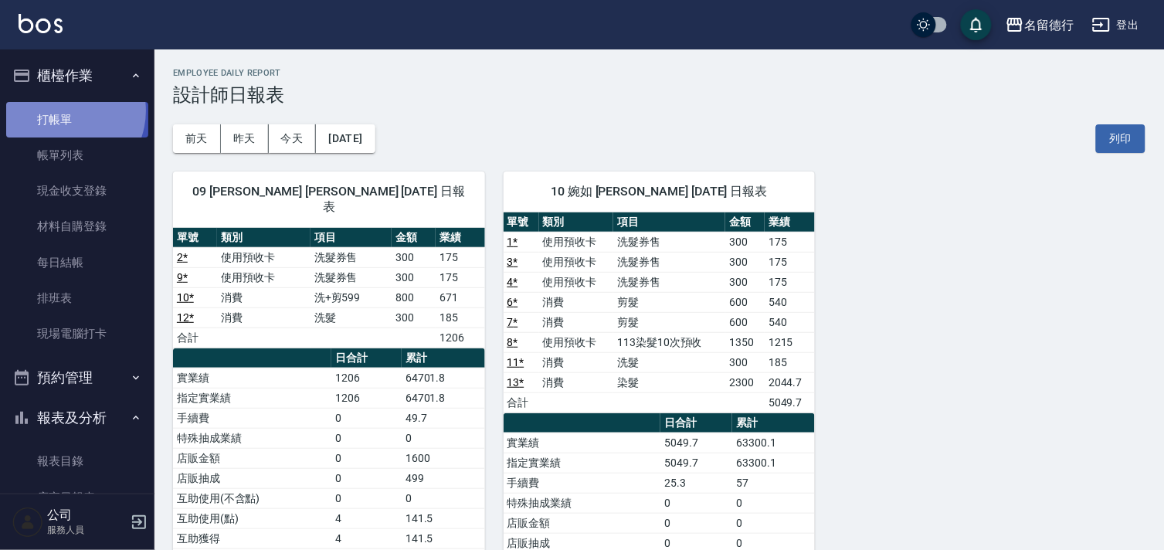
click at [63, 110] on link "打帳單" at bounding box center [77, 120] width 142 height 36
